Goal: Navigation & Orientation: Find specific page/section

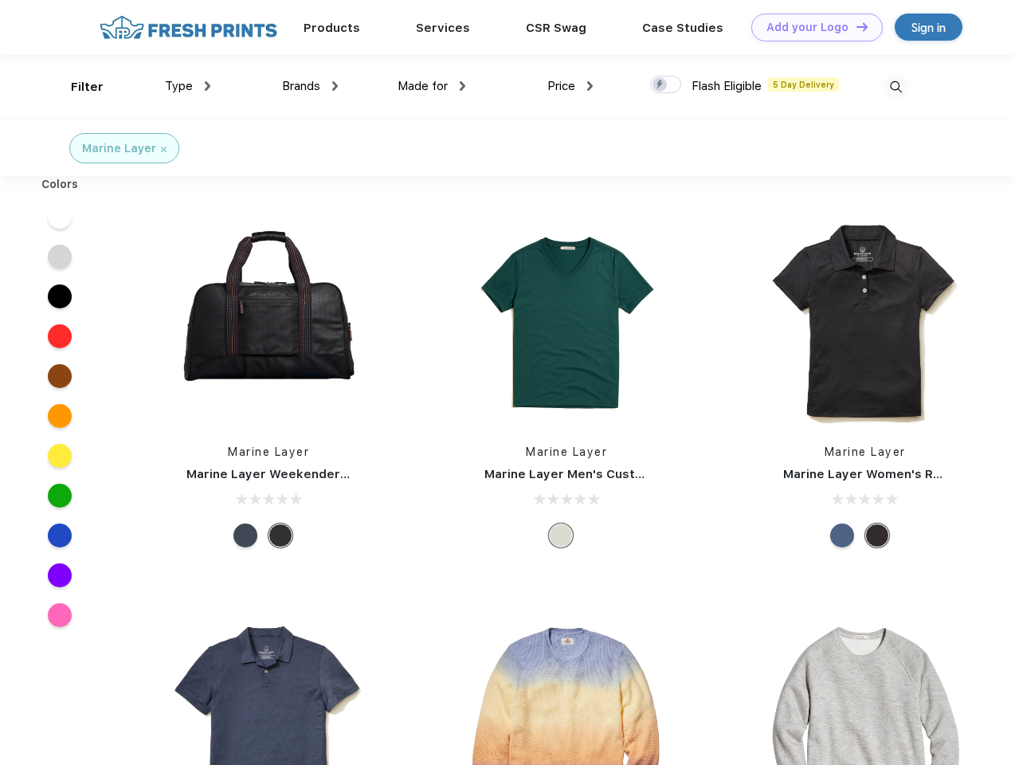
click at [811, 27] on link "Add your Logo Design Tool" at bounding box center [817, 28] width 131 height 28
click at [0, 0] on div "Design Tool" at bounding box center [0, 0] width 0 height 0
click at [855, 26] on link "Add your Logo Design Tool" at bounding box center [817, 28] width 131 height 28
click at [77, 87] on div "Filter" at bounding box center [87, 87] width 33 height 18
click at [188, 86] on span "Type" at bounding box center [179, 86] width 28 height 14
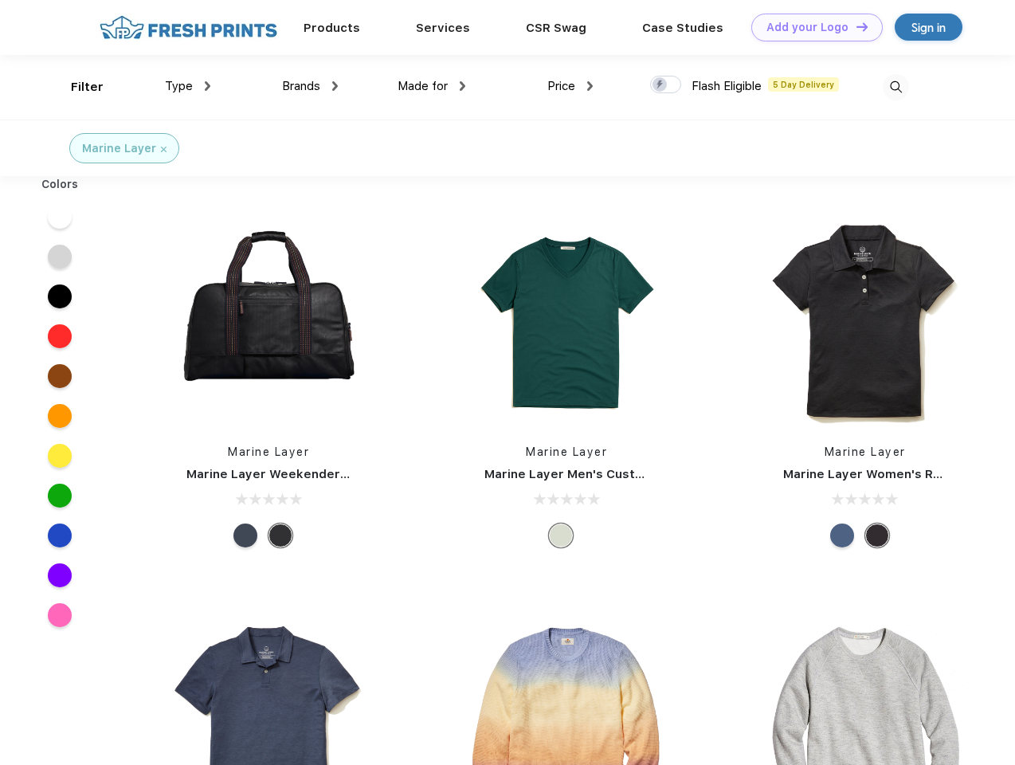
click at [310, 86] on span "Brands" at bounding box center [301, 86] width 38 height 14
click at [432, 86] on span "Made for" at bounding box center [423, 86] width 50 height 14
click at [571, 86] on span "Price" at bounding box center [562, 86] width 28 height 14
click at [666, 85] on div at bounding box center [665, 85] width 31 height 18
click at [661, 85] on input "checkbox" at bounding box center [655, 80] width 10 height 10
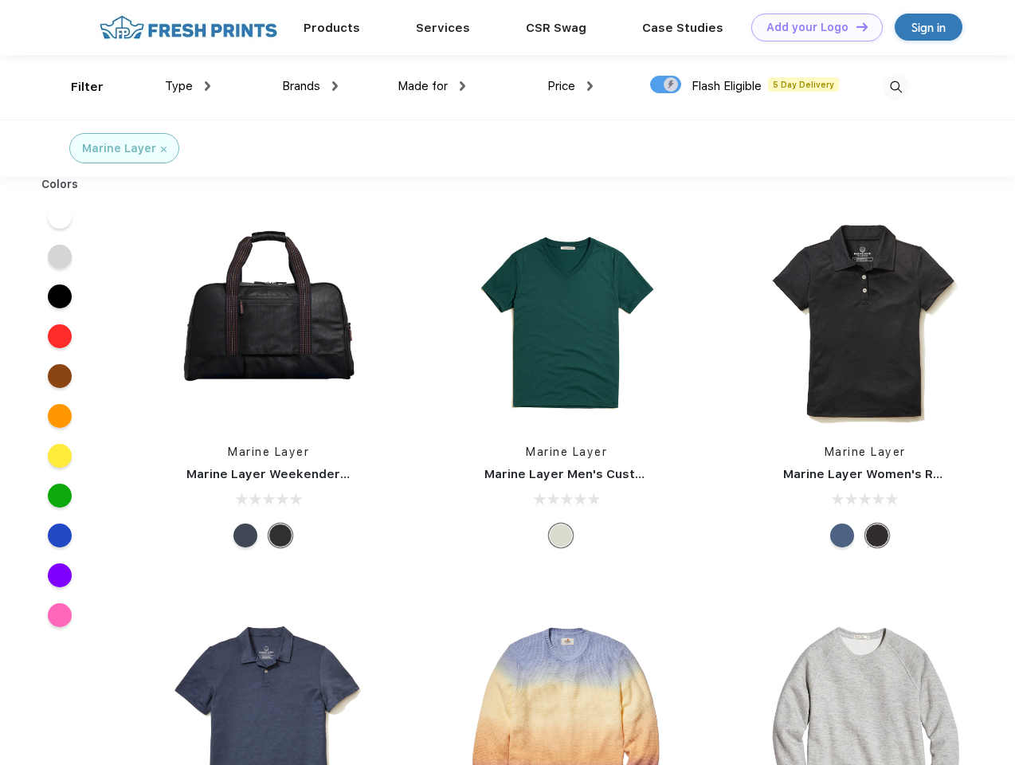
click at [896, 87] on img at bounding box center [896, 87] width 26 height 26
